Goal: Check status: Check status

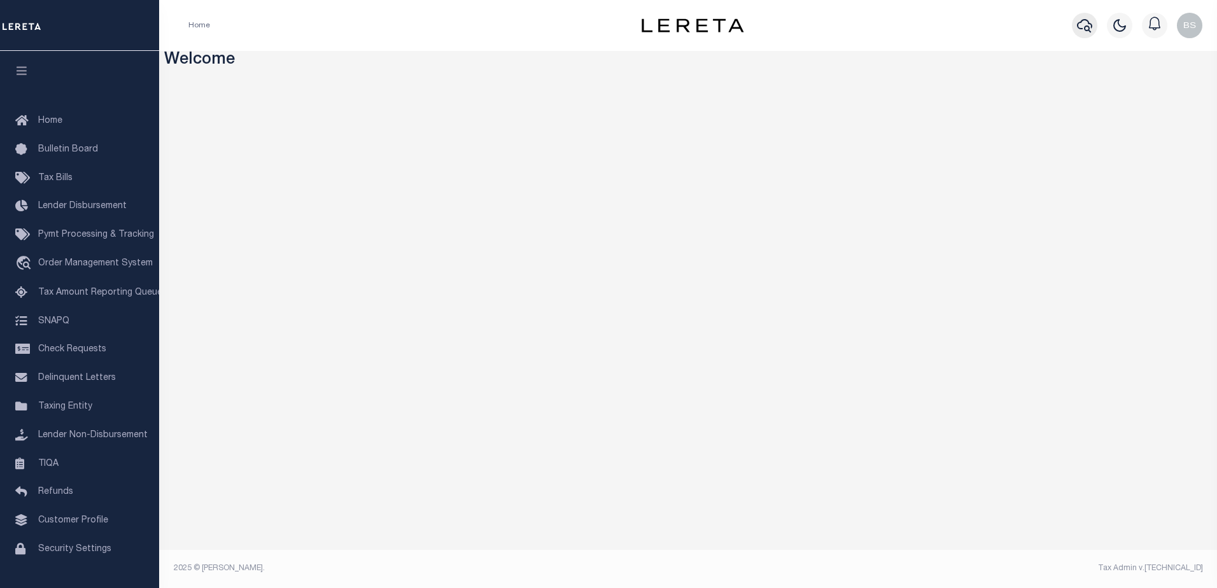
click at [1083, 26] on icon "button" at bounding box center [1084, 25] width 15 height 15
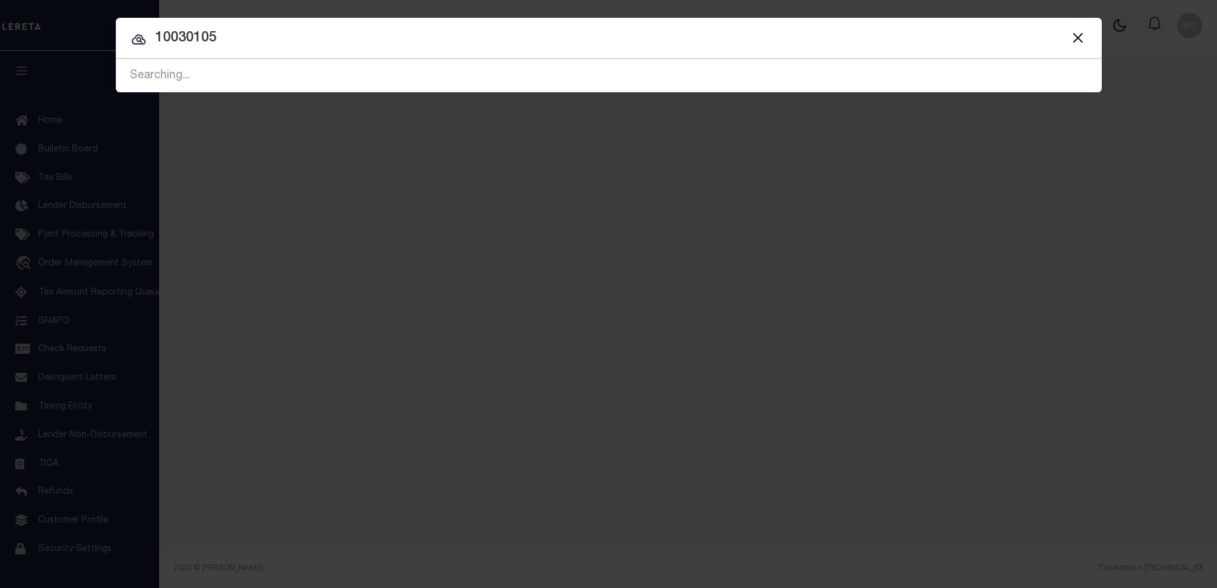
type input "10030105"
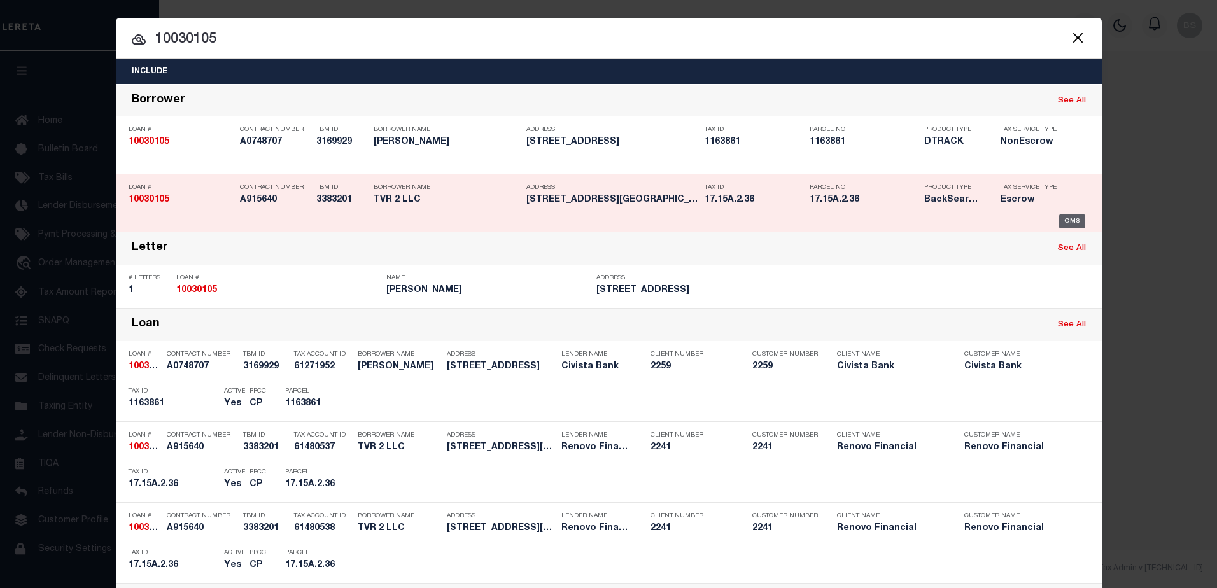
click at [1064, 216] on div "OMS" at bounding box center [1072, 221] width 26 height 14
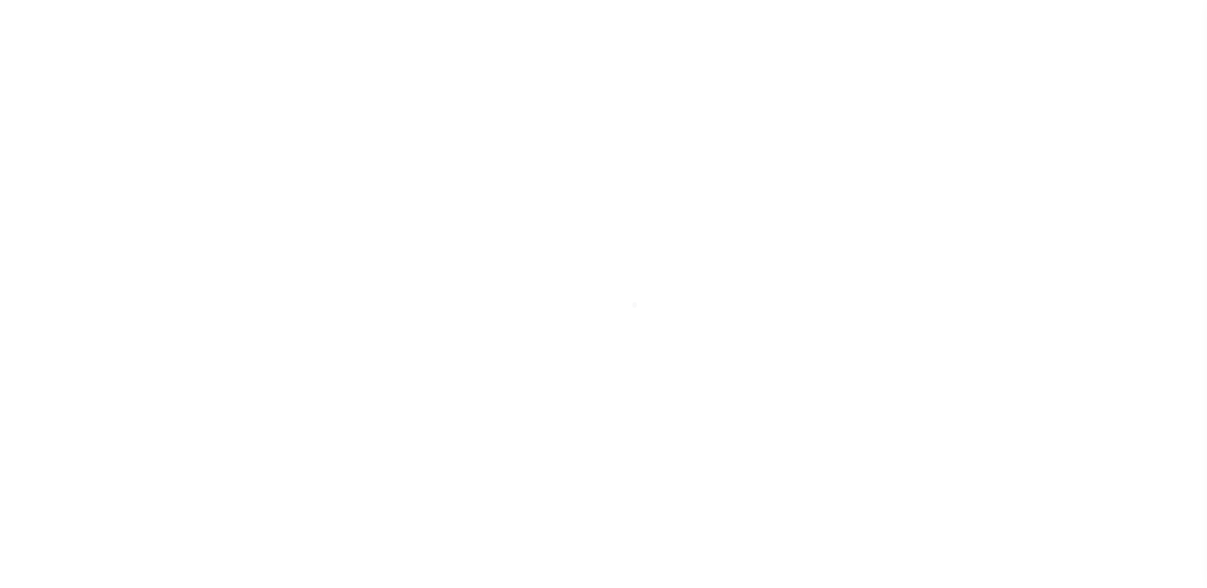
select select "10"
select select "Escrow"
type input "[STREET_ADDRESS]"
type input "17.15A.2.36"
select select
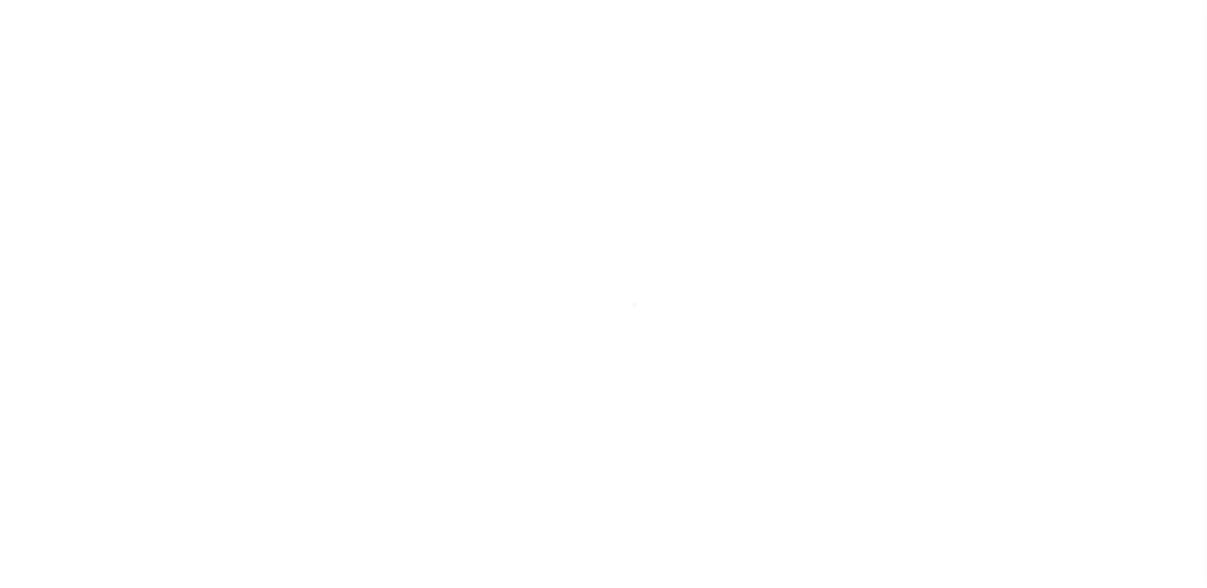
type input "EAST STROUDSBURG PA 18301"
type input "a0kUS000005UbX7"
type input "PA"
select select
select select "25067"
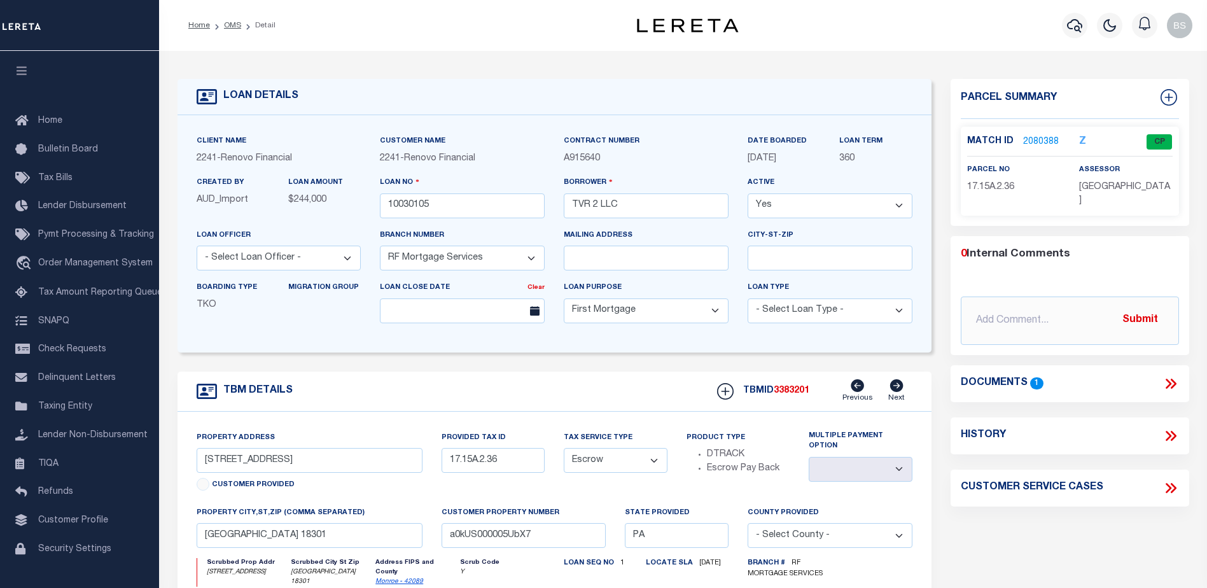
click at [1038, 141] on link "2080388" at bounding box center [1041, 142] width 36 height 13
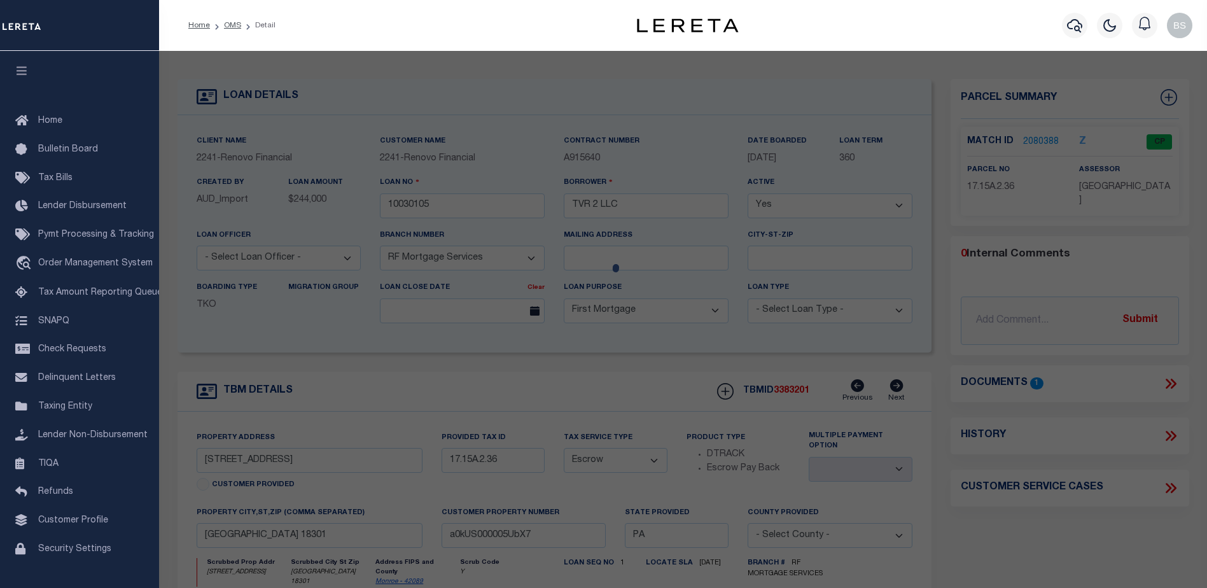
checkbox input "false"
select select "CP"
type input "TVR 2 LLC"
select select
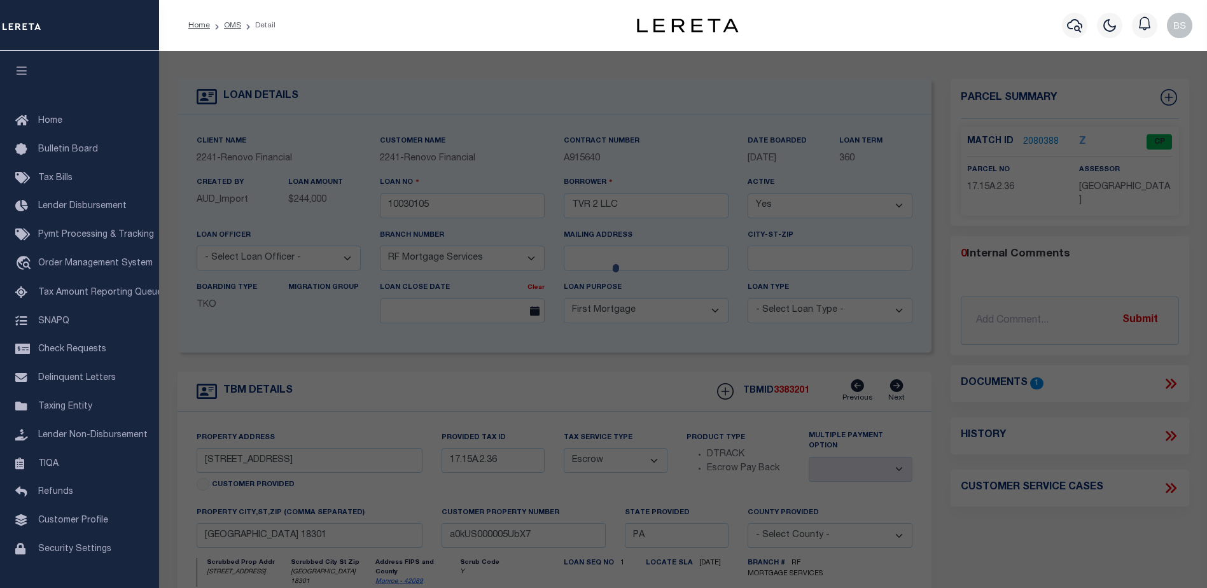
type input "[STREET_ADDRESS]"
checkbox input "false"
type input "EAST STROUDSBURG PA 18301"
type textarea "LOT 9 SEC A"
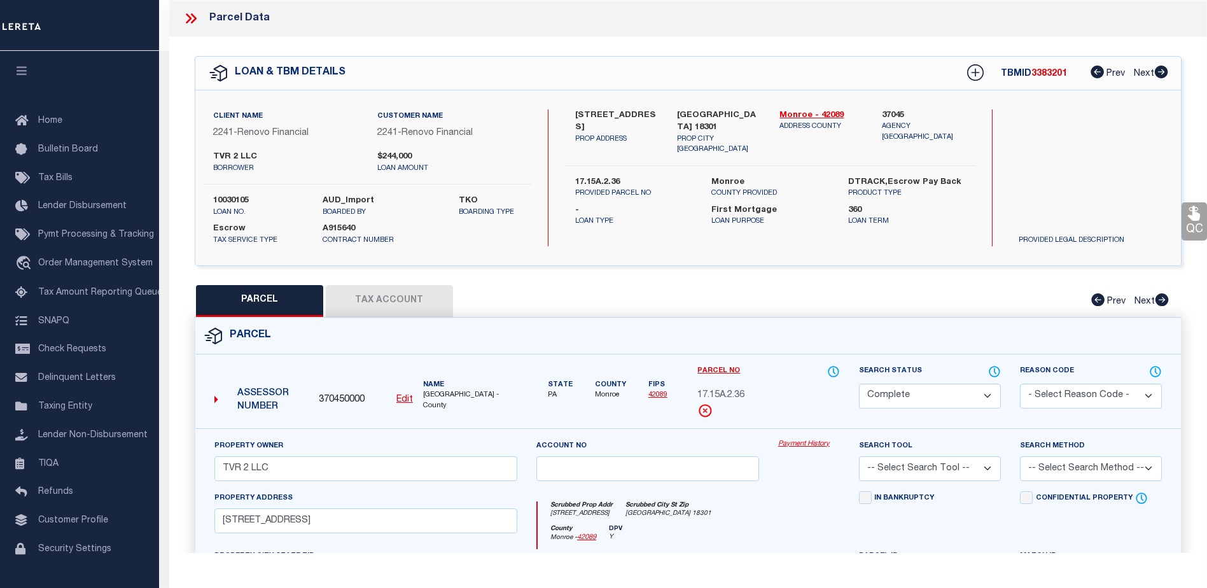
click at [799, 440] on link "Payment History" at bounding box center [809, 444] width 62 height 11
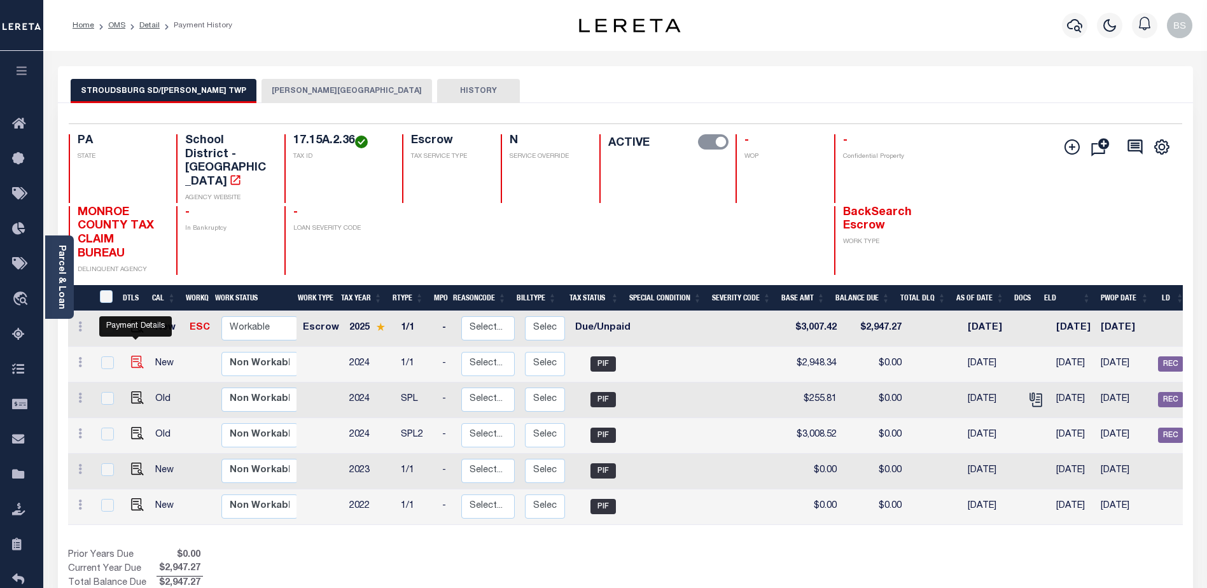
click at [138, 356] on img "" at bounding box center [137, 362] width 13 height 13
checkbox input "true"
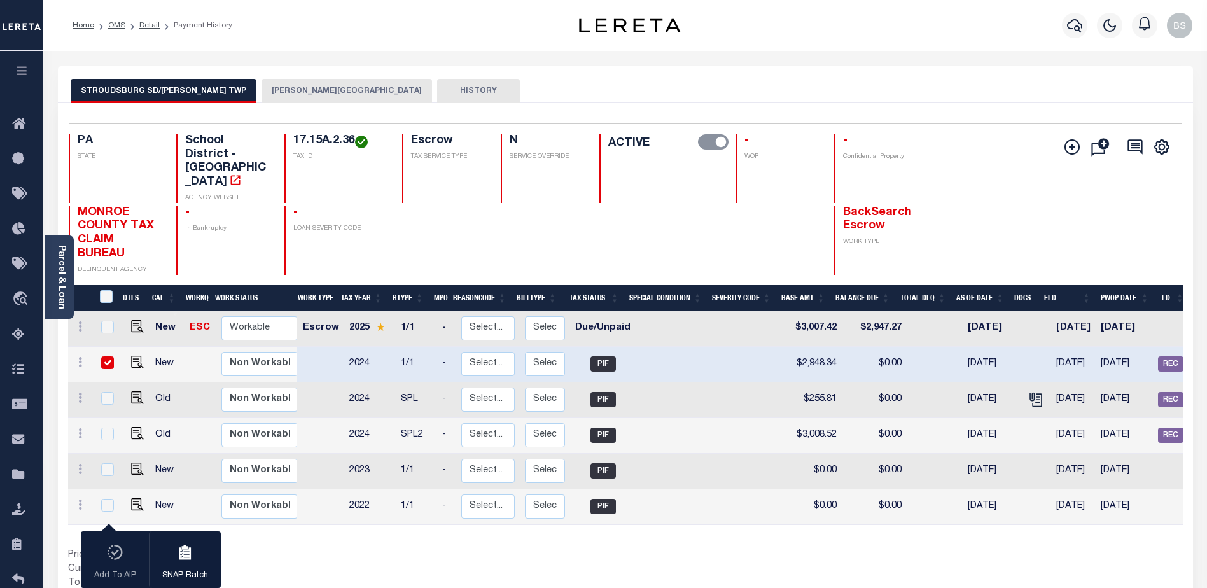
click at [99, 356] on div at bounding box center [106, 363] width 17 height 14
checkbox input "false"
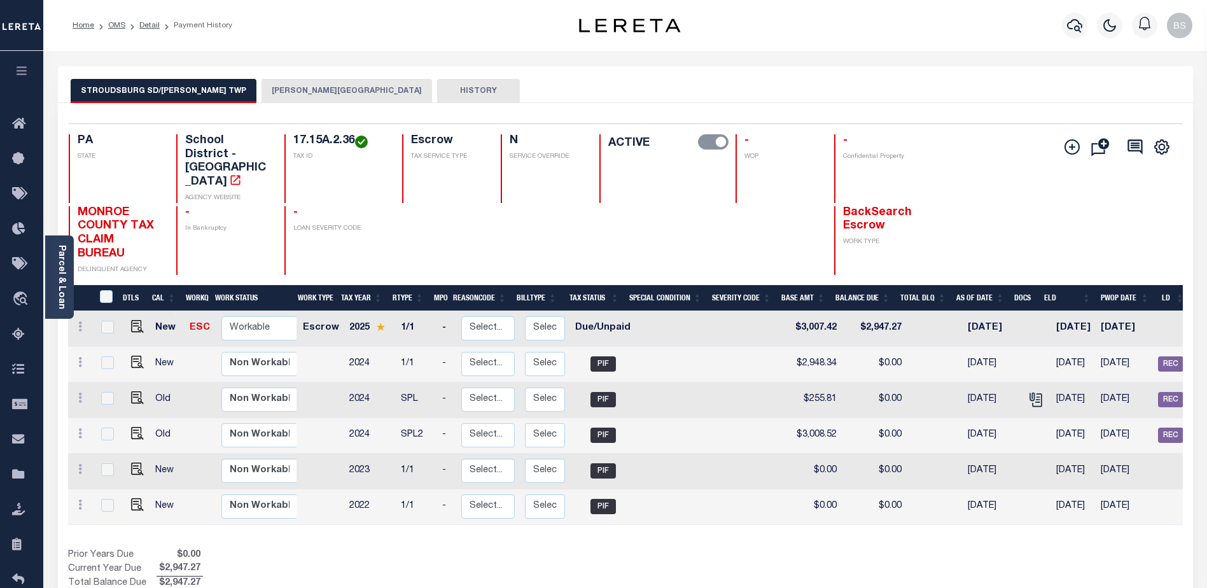
click at [262, 98] on button "STROUD TOWNSHIP" at bounding box center [347, 91] width 171 height 24
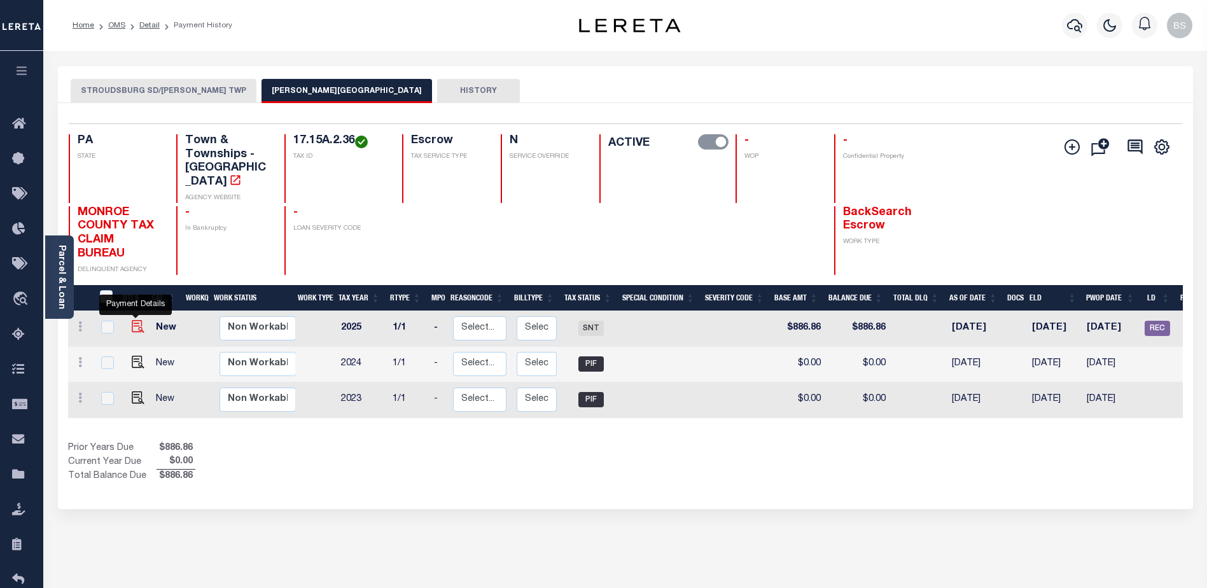
click at [134, 320] on img "" at bounding box center [138, 326] width 13 height 13
checkbox input "true"
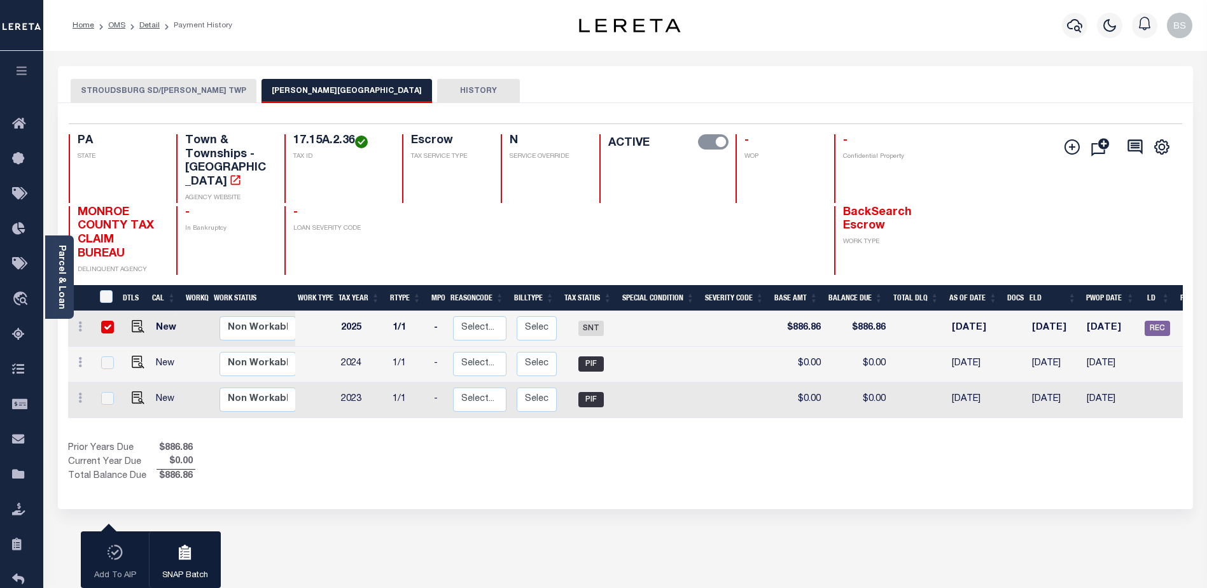
click at [157, 88] on button "STROUDSBURG SD/[PERSON_NAME] TWP" at bounding box center [164, 91] width 186 height 24
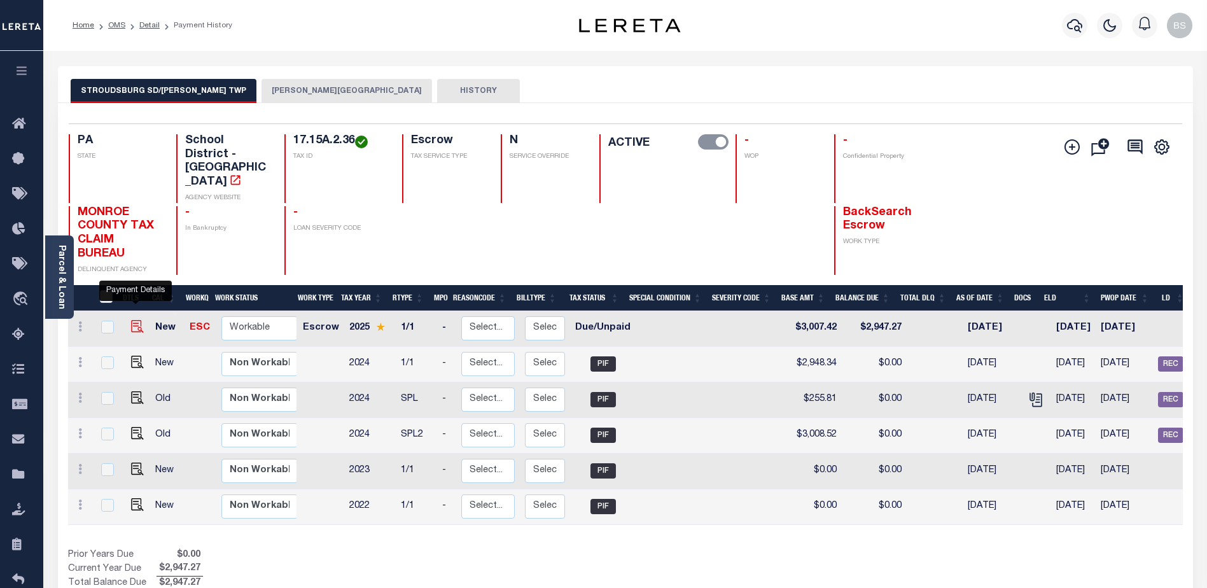
click at [131, 320] on img "" at bounding box center [137, 326] width 13 height 13
checkbox input "true"
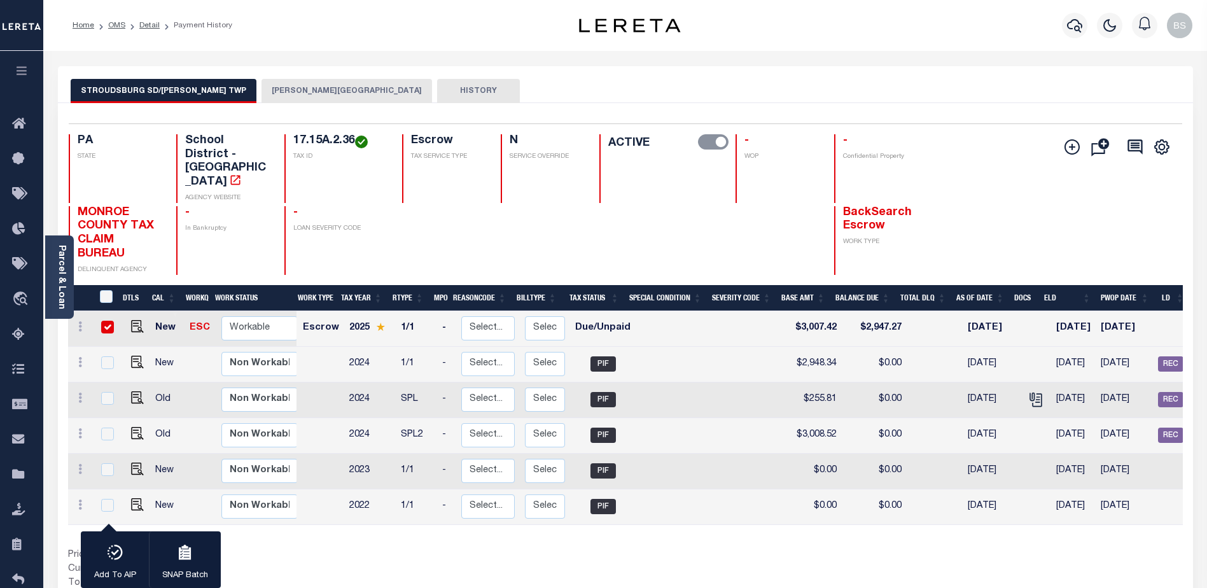
click at [101, 321] on input "checkbox" at bounding box center [107, 327] width 13 height 13
checkbox input "false"
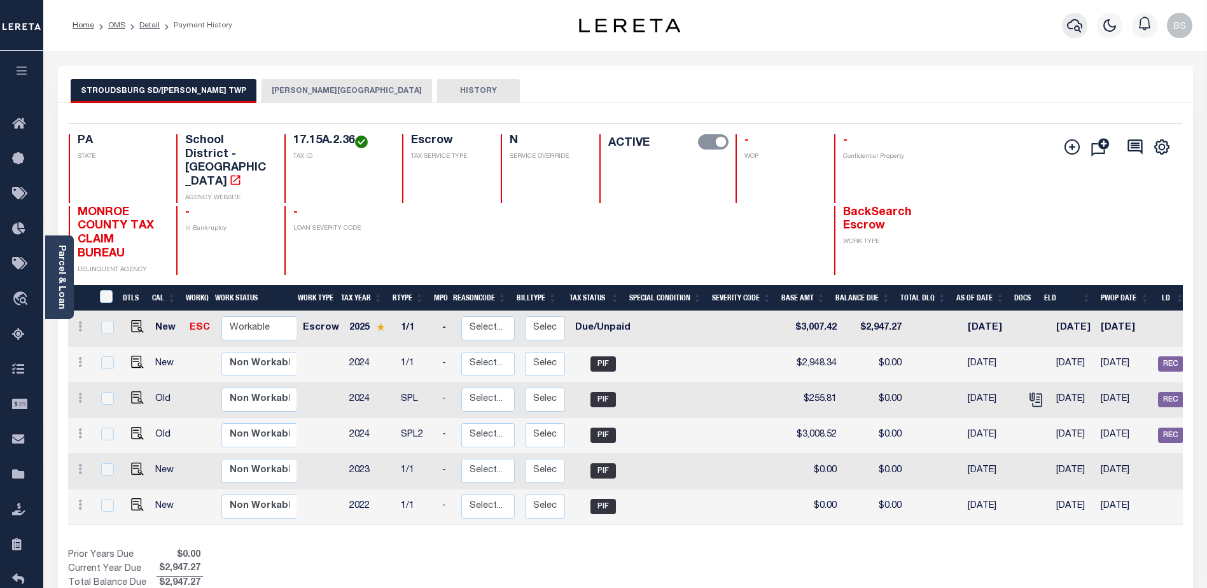
click at [1077, 18] on icon "button" at bounding box center [1074, 25] width 15 height 15
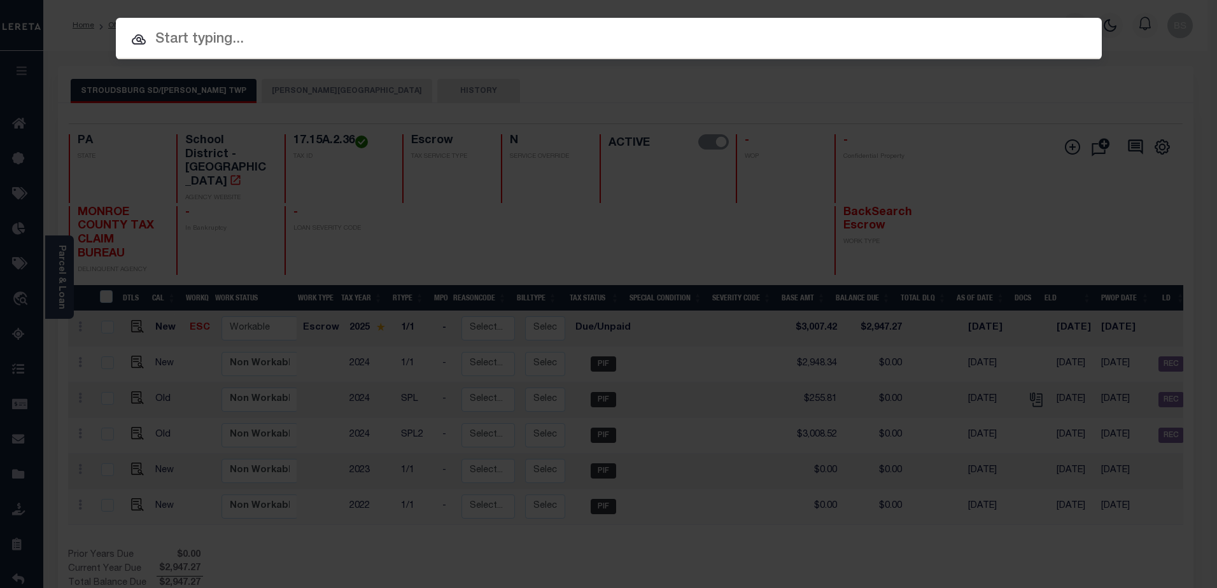
click at [270, 50] on input "text" at bounding box center [609, 40] width 986 height 22
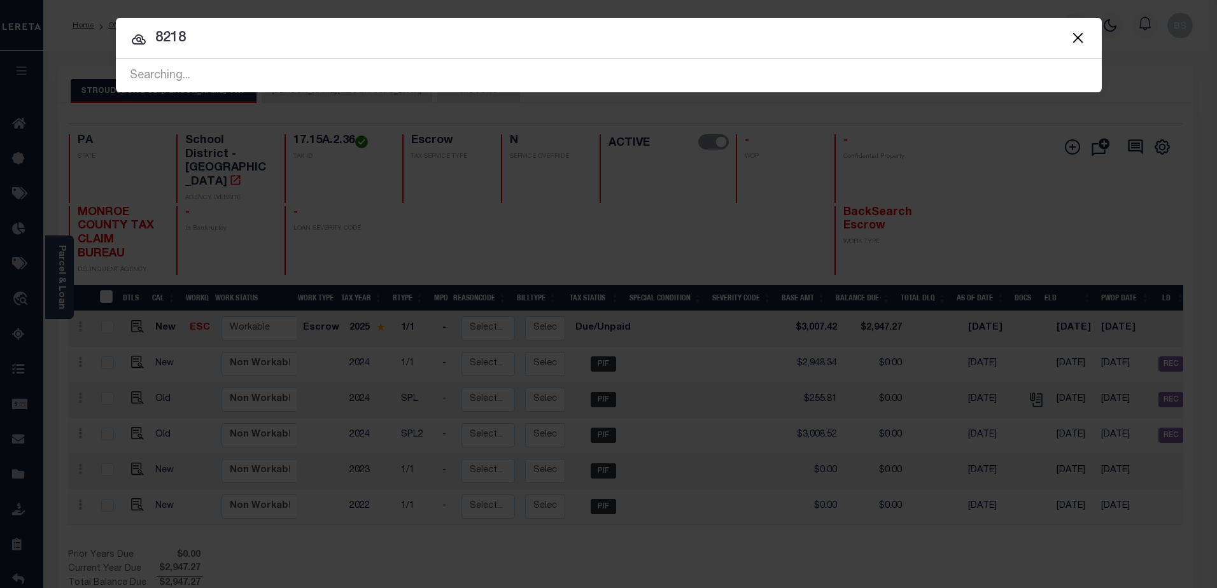
type input "8218"
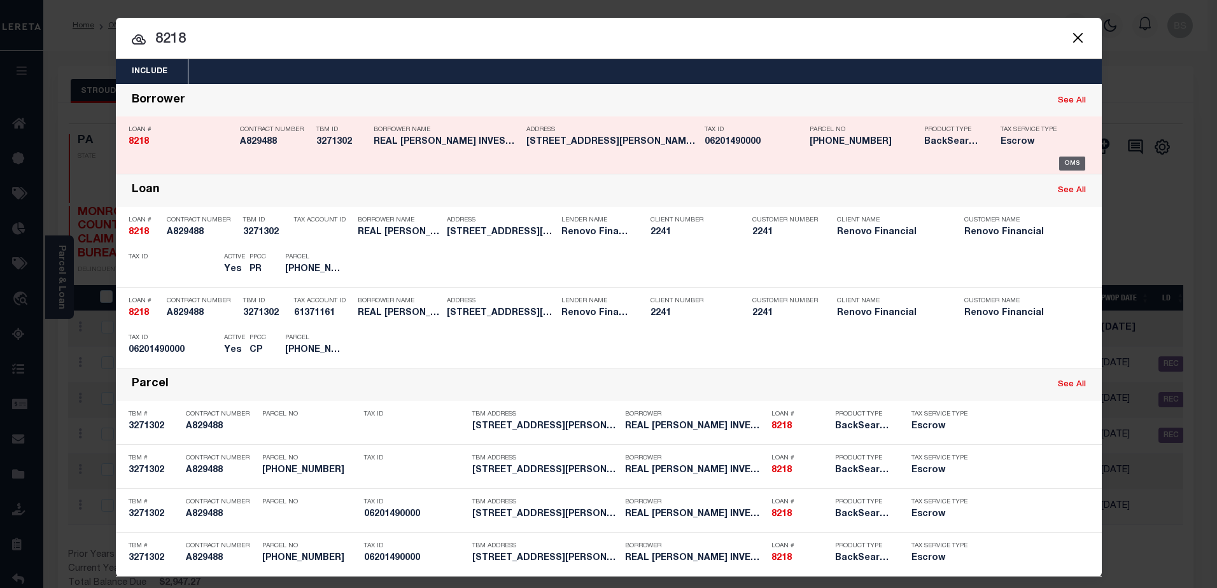
click at [1060, 166] on div "OMS" at bounding box center [1072, 164] width 26 height 14
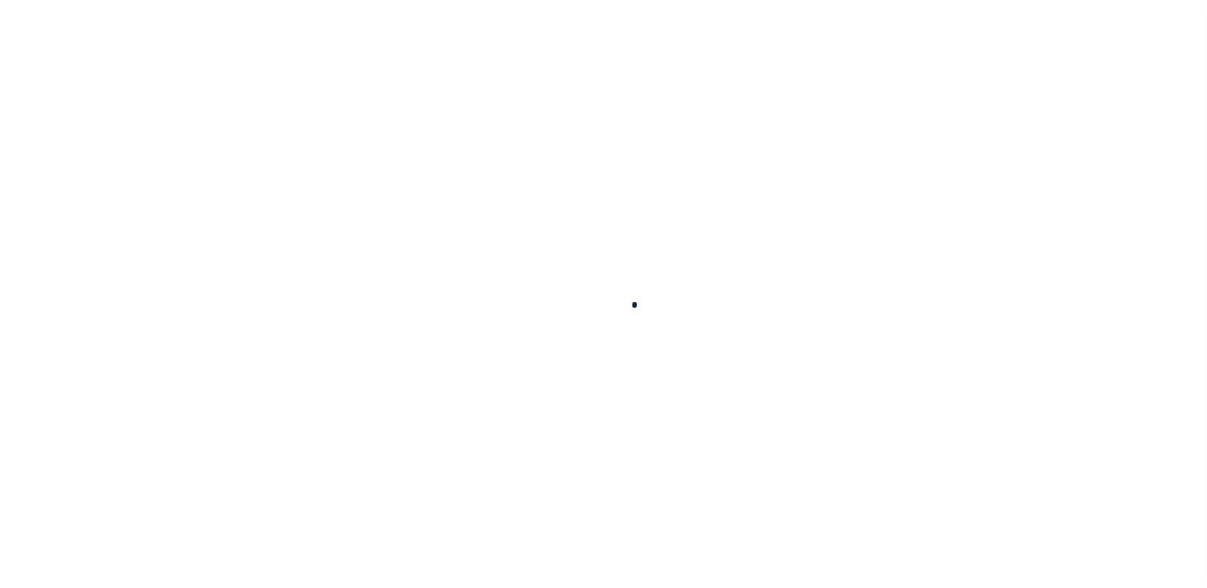
select select "PIF"
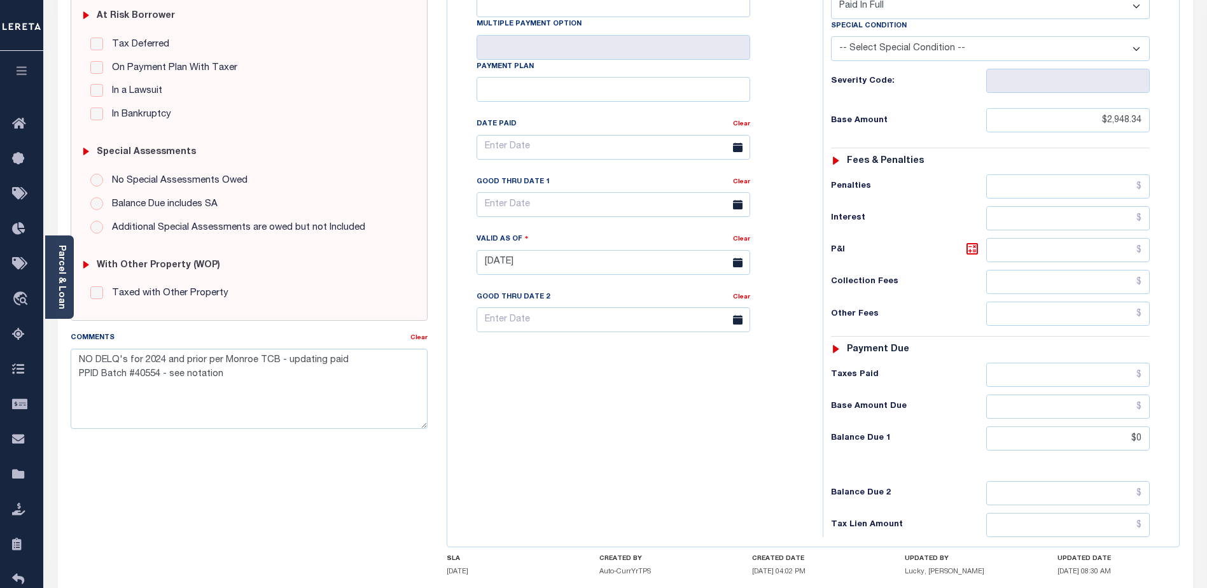
scroll to position [318, 0]
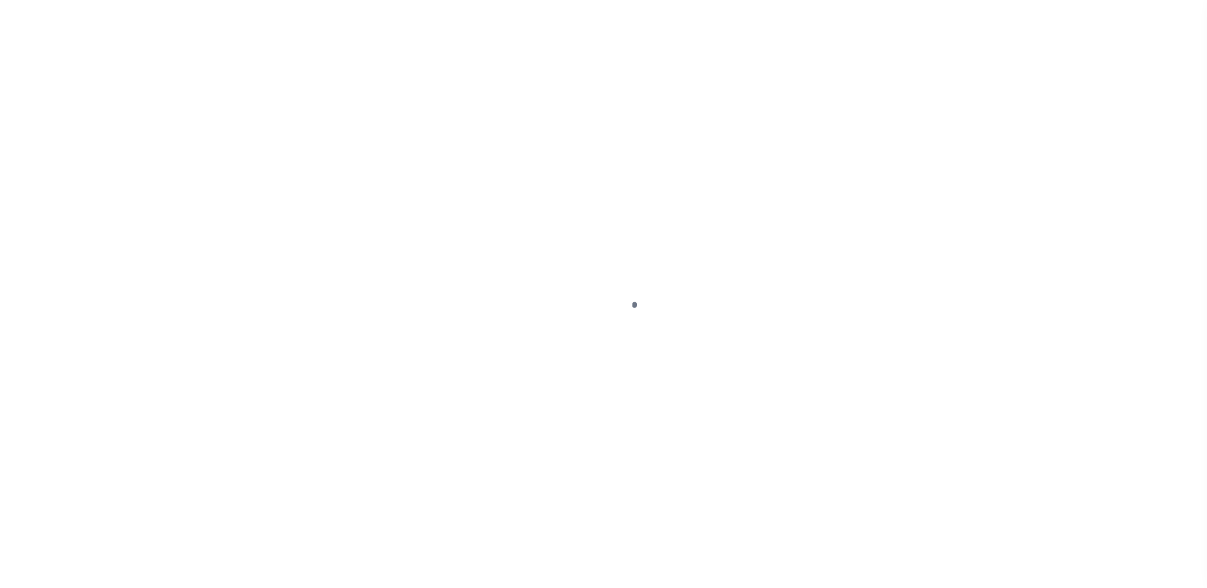
select select "SNT"
select select "DUE"
select select "Escrow"
type input "[STREET_ADDRESS][PERSON_NAME]"
type input "[GEOGRAPHIC_DATA]"
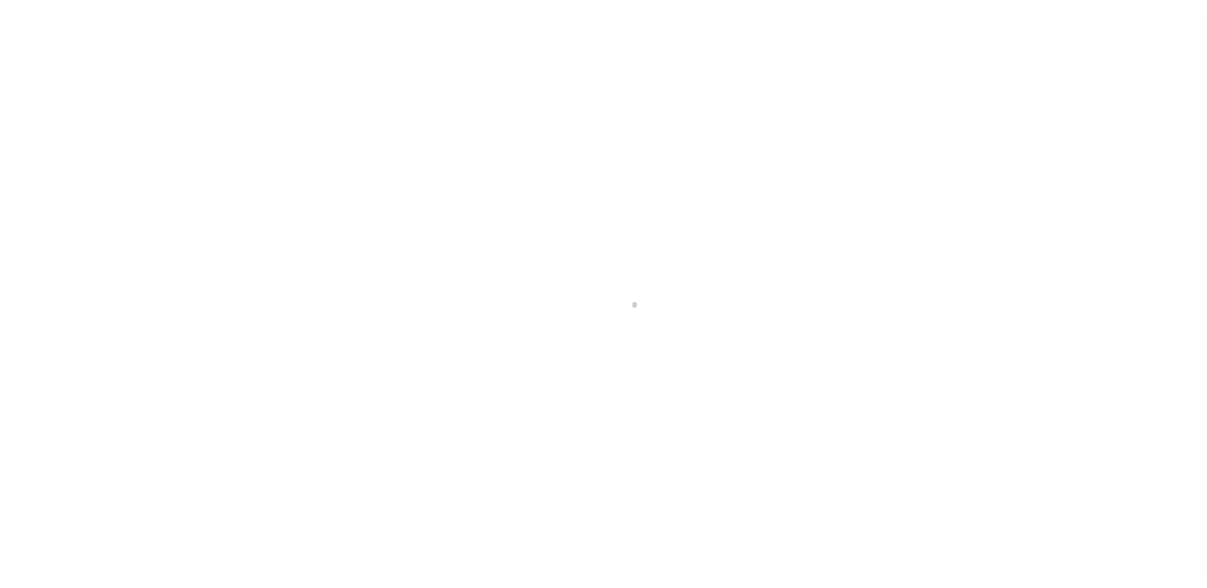
type input "a0k8Y00000d1nRN"
type input "RI"
select select
select select "14701"
select select "25066"
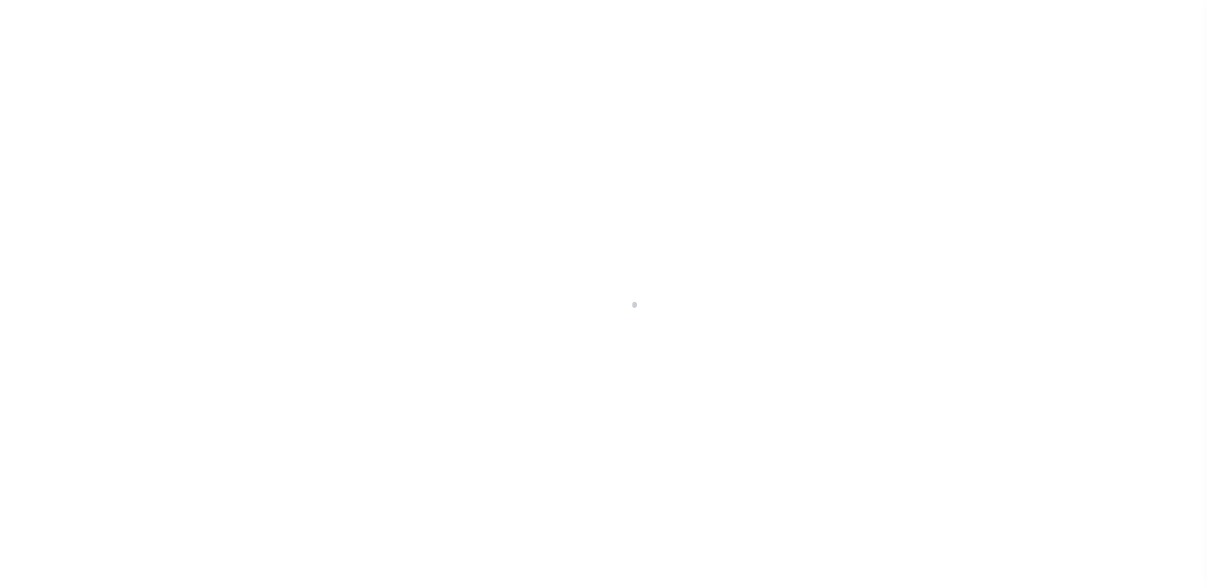
select select
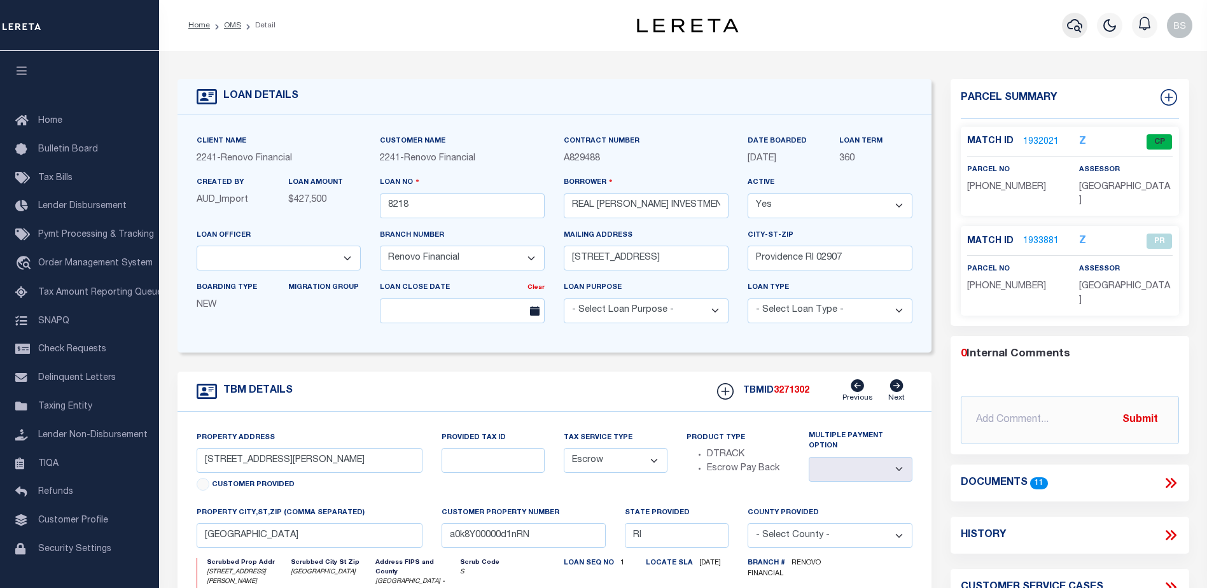
click at [1073, 24] on icon "button" at bounding box center [1074, 25] width 15 height 15
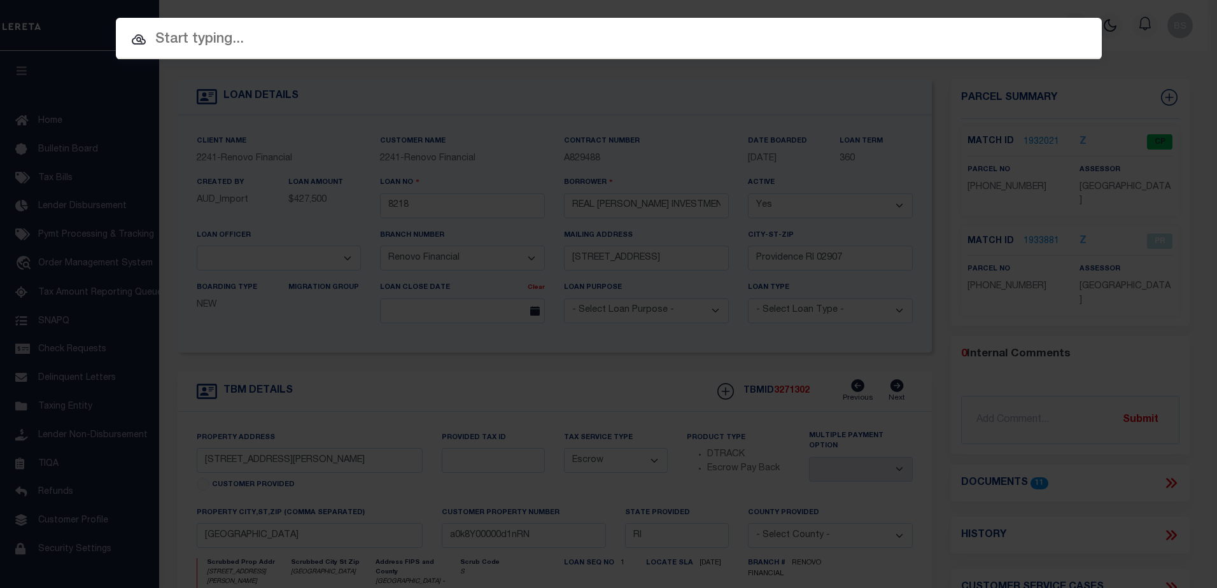
click at [255, 23] on div at bounding box center [609, 38] width 986 height 41
click at [257, 37] on input "text" at bounding box center [609, 40] width 986 height 22
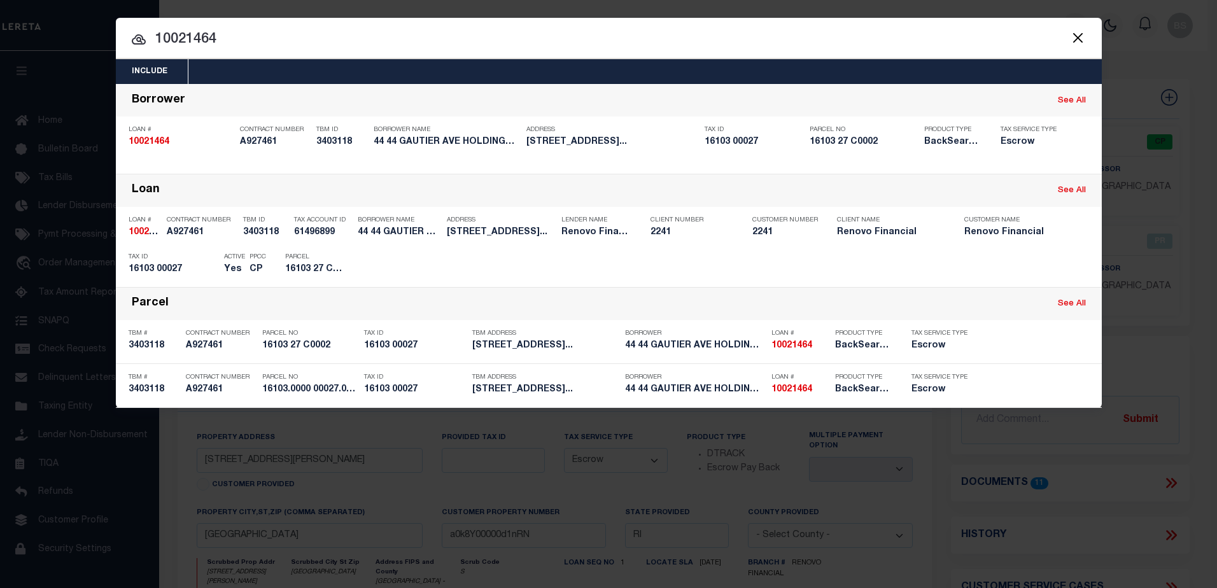
click at [238, 43] on input "10021464" at bounding box center [609, 40] width 986 height 22
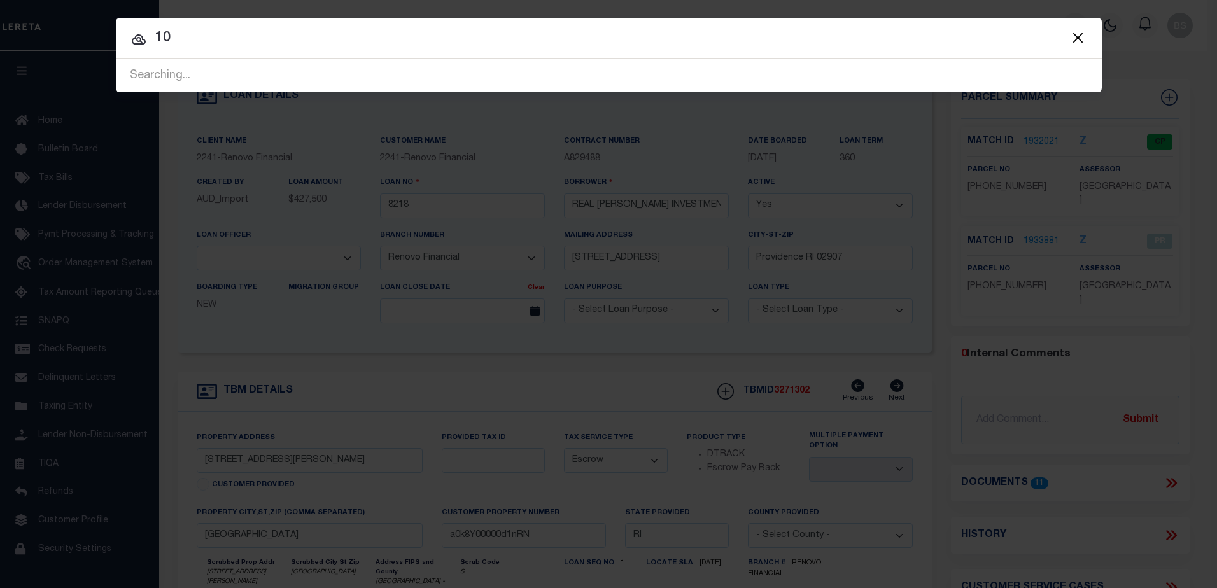
type input "1"
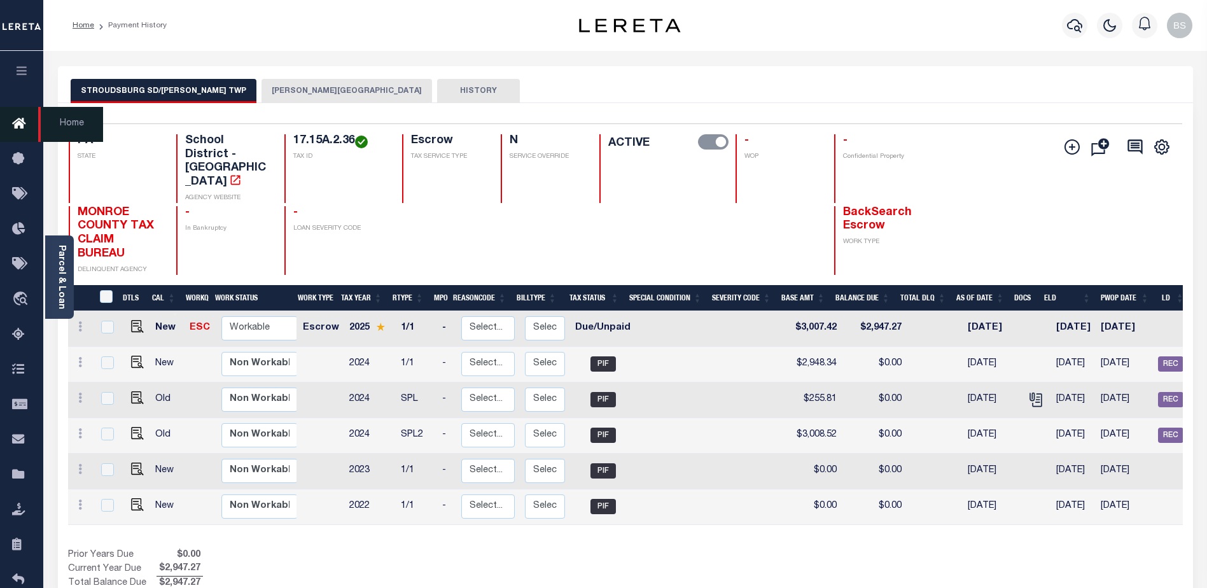
click at [18, 122] on icon at bounding box center [22, 124] width 20 height 16
